Goal: Task Accomplishment & Management: Use online tool/utility

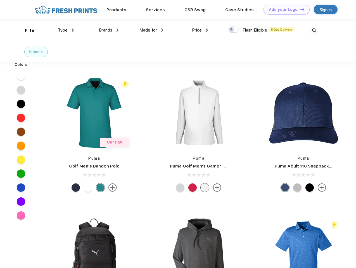
click at [285, 10] on link "Add your Logo Design Tool" at bounding box center [287, 10] width 46 height 10
click at [0, 0] on div "Design Tool" at bounding box center [0, 0] width 0 height 0
click at [300, 9] on link "Add your Logo Design Tool" at bounding box center [287, 10] width 46 height 10
click at [27, 30] on div "Filter" at bounding box center [30, 30] width 11 height 6
click at [66, 30] on span "Type" at bounding box center [63, 30] width 10 height 5
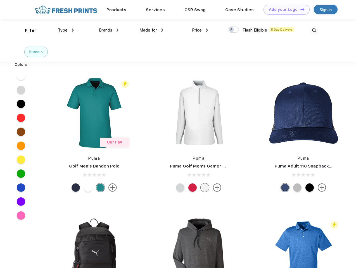
click at [109, 30] on span "Brands" at bounding box center [105, 30] width 13 height 5
click at [152, 30] on span "Made for" at bounding box center [149, 30] width 18 height 5
click at [200, 30] on span "Price" at bounding box center [197, 30] width 10 height 5
click at [234, 30] on div at bounding box center [233, 30] width 11 height 6
click at [232, 30] on input "checkbox" at bounding box center [230, 28] width 4 height 4
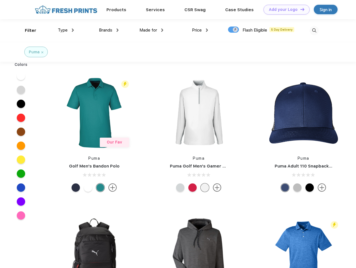
click at [314, 30] on img at bounding box center [314, 30] width 9 height 9
